Goal: Use online tool/utility: Utilize a website feature to perform a specific function

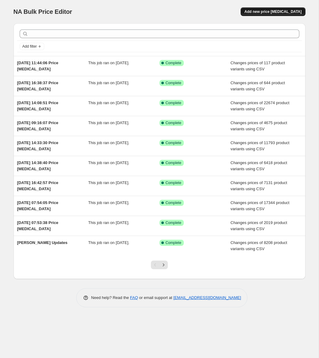
click at [265, 11] on span "Add new price [MEDICAL_DATA]" at bounding box center [273, 11] width 57 height 5
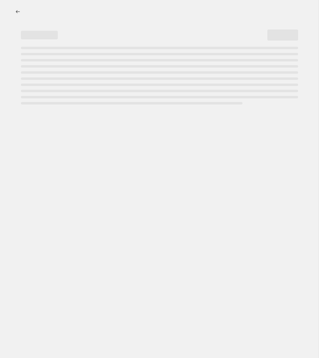
select select "percentage"
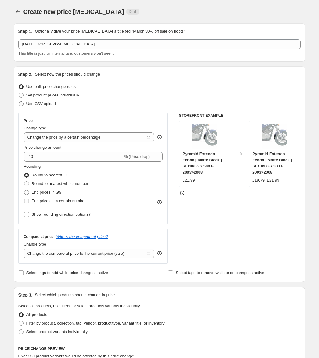
click at [42, 104] on span "Use CSV upload" at bounding box center [41, 103] width 30 height 5
click at [19, 102] on input "Use CSV upload" at bounding box center [19, 101] width 0 height 0
radio input "true"
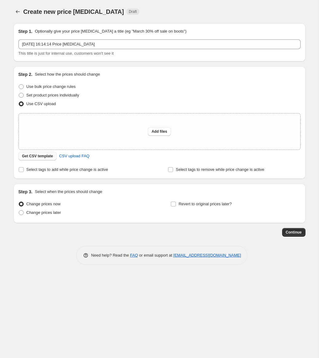
click at [32, 155] on span "Get CSV template" at bounding box center [37, 156] width 31 height 5
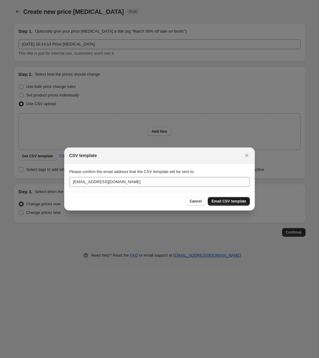
click at [223, 201] on span "Email CSV template" at bounding box center [229, 201] width 35 height 5
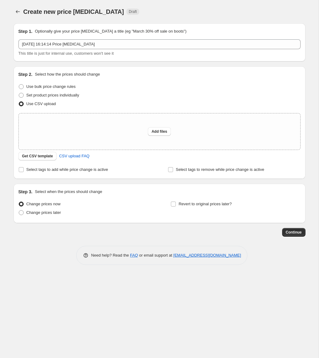
click at [62, 113] on div "Step 2. Select how the prices should change Use bulk price change rules Set pro…" at bounding box center [159, 122] width 282 height 103
click at [65, 133] on div "Add files" at bounding box center [160, 131] width 282 height 36
type input "C:\fakepath\TRADE.csv"
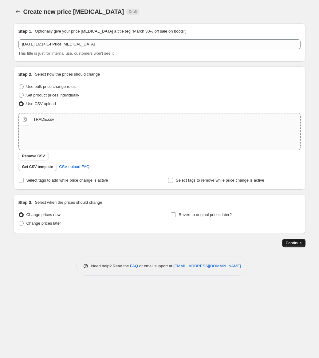
click at [292, 241] on button "Continue" at bounding box center [293, 243] width 23 height 9
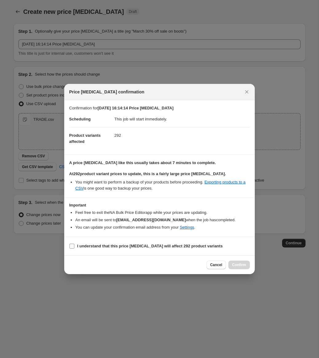
click at [142, 247] on b "I understand that this price change job will affect 292 product variants" at bounding box center [149, 246] width 145 height 5
click at [74, 247] on input "I understand that this price change job will affect 292 product variants" at bounding box center [72, 246] width 5 height 5
checkbox input "true"
click at [241, 269] on button "Confirm" at bounding box center [240, 265] width 22 height 9
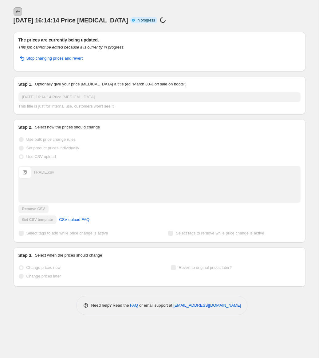
click at [17, 11] on icon "Price change jobs" at bounding box center [18, 12] width 6 height 6
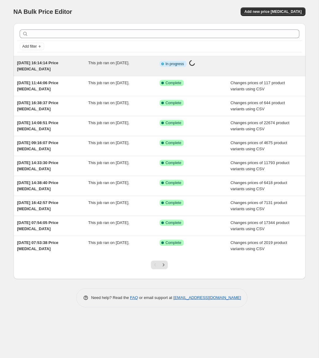
click at [56, 65] on span "11 Aug 2025, 16:14:14 Price change job" at bounding box center [37, 66] width 41 height 11
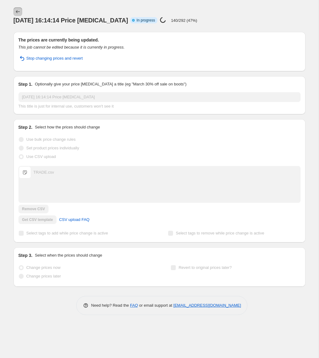
click at [20, 13] on icon "Price change jobs" at bounding box center [18, 12] width 6 height 6
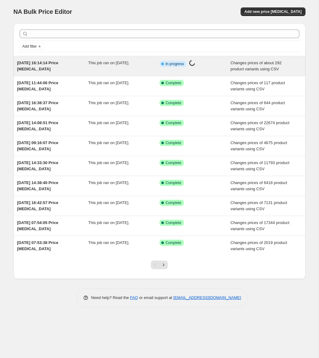
click at [50, 65] on span "11 Aug 2025, 16:14:14 Price change job" at bounding box center [37, 66] width 41 height 11
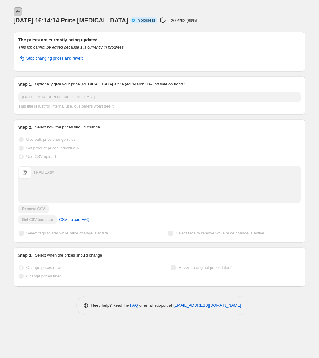
click at [17, 11] on icon "Price change jobs" at bounding box center [18, 11] width 4 height 3
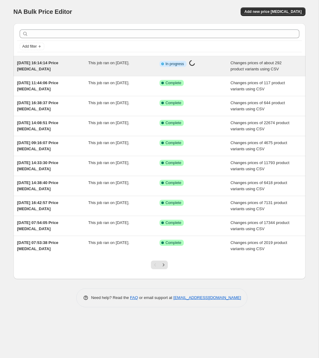
click at [48, 65] on span "11 Aug 2025, 16:14:14 Price change job" at bounding box center [37, 66] width 41 height 11
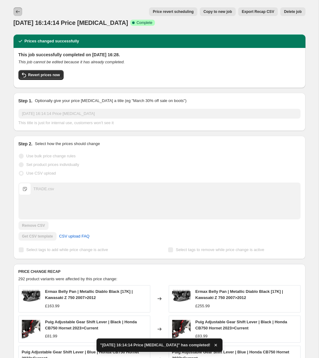
click at [19, 11] on icon "Price change jobs" at bounding box center [18, 12] width 6 height 6
